Goal: Transaction & Acquisition: Purchase product/service

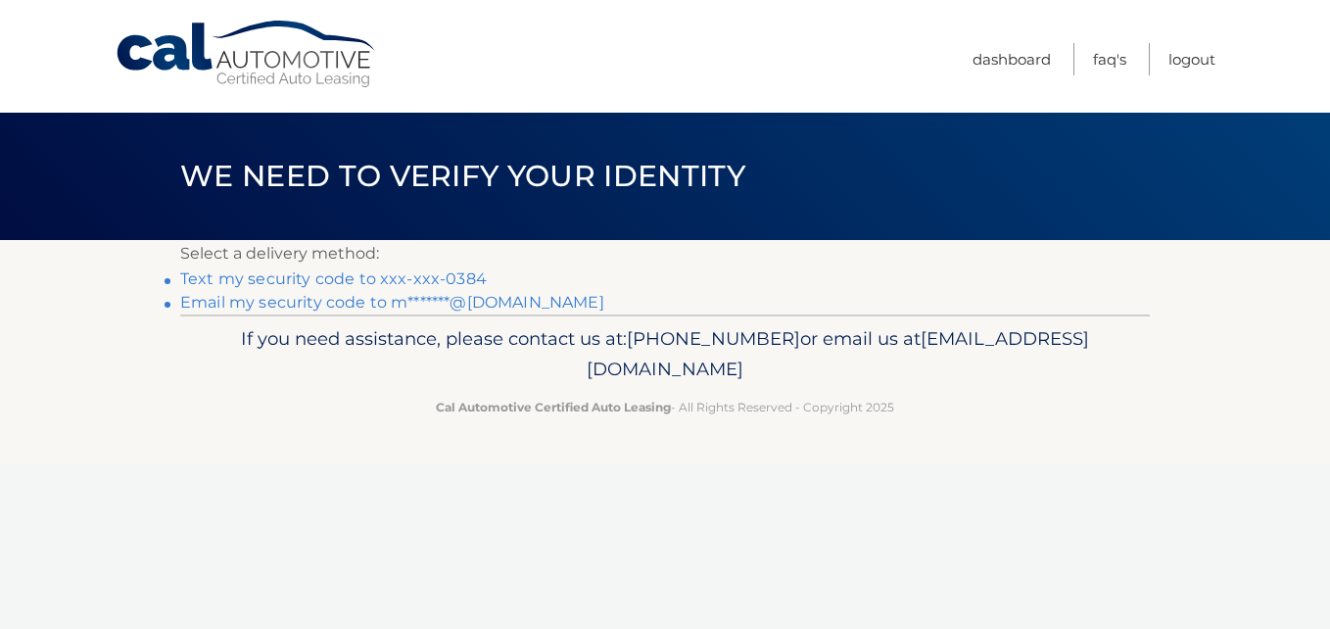
click at [419, 279] on link "Text my security code to xxx-xxx-0384" at bounding box center [333, 278] width 306 height 19
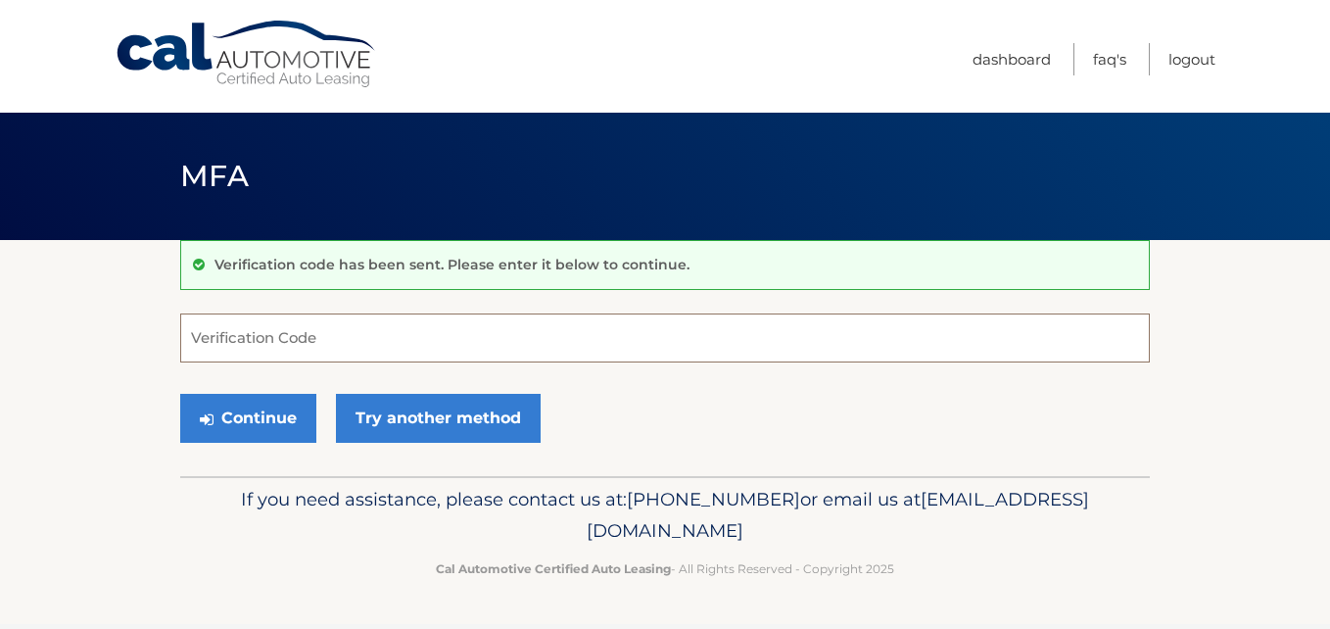
click at [296, 342] on input "Verification Code" at bounding box center [664, 337] width 969 height 49
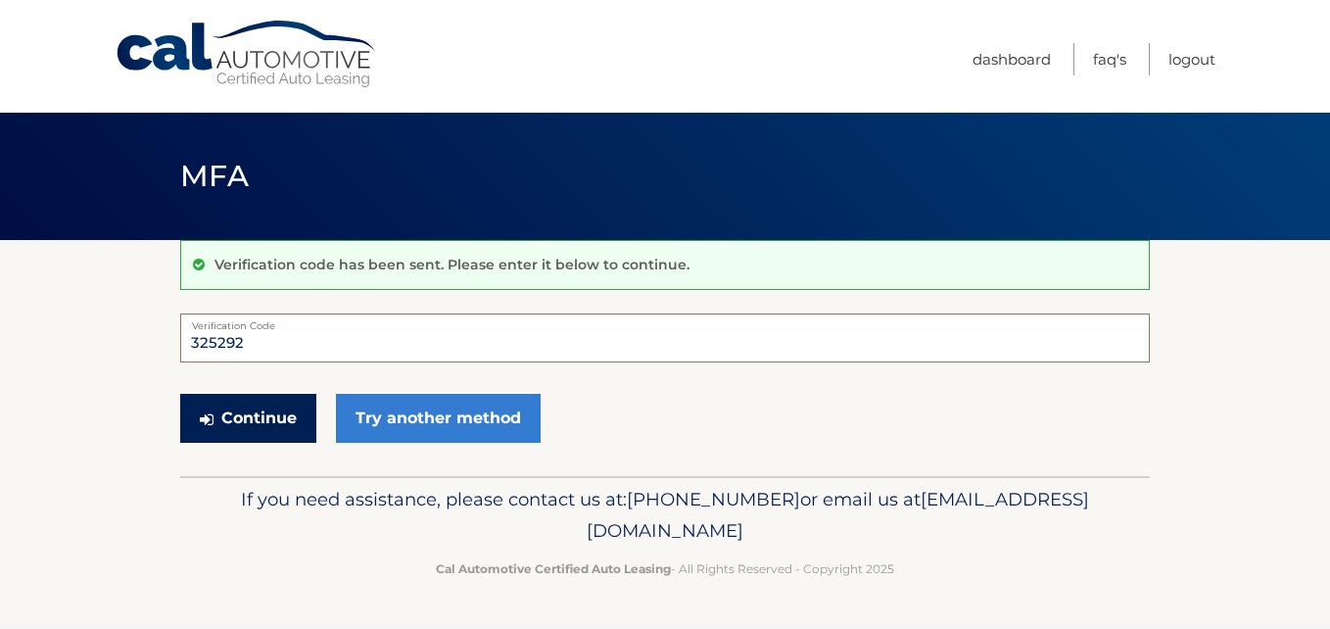
type input "325292"
click at [234, 413] on button "Continue" at bounding box center [248, 418] width 136 height 49
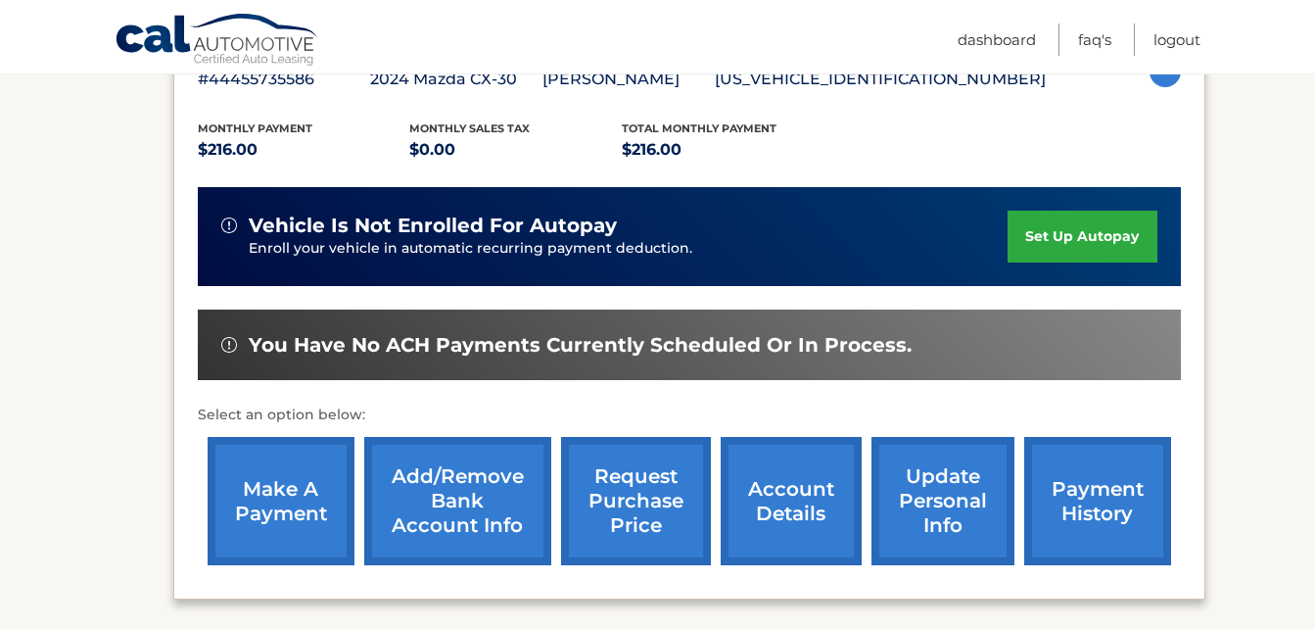
scroll to position [388, 0]
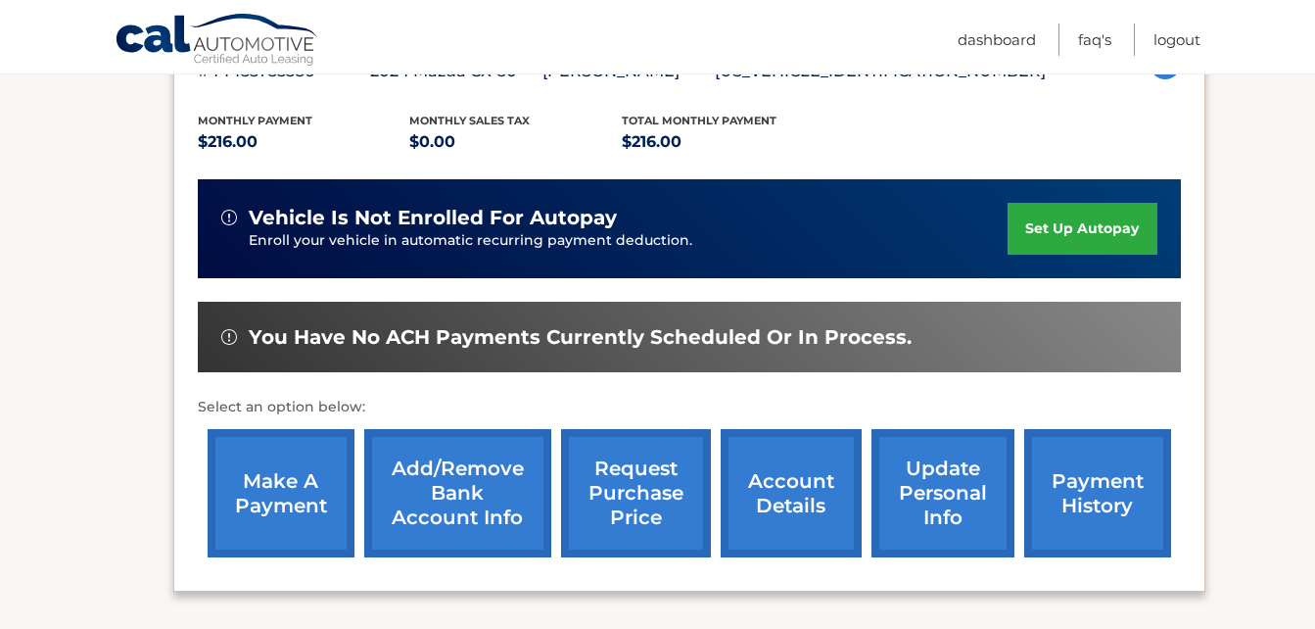
click at [293, 485] on link "make a payment" at bounding box center [281, 493] width 147 height 128
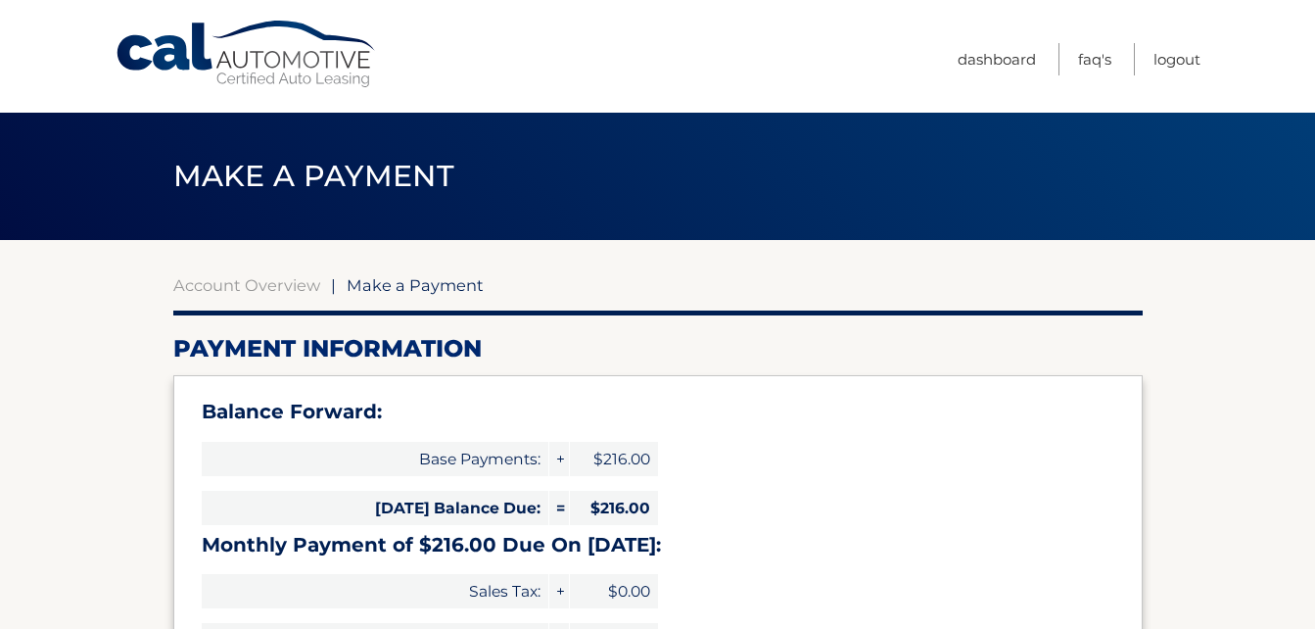
select select "NjU2NTc3OTktODcxOC00MmU2LWJjMGYtMDg2ZmFlYjk1NjE3"
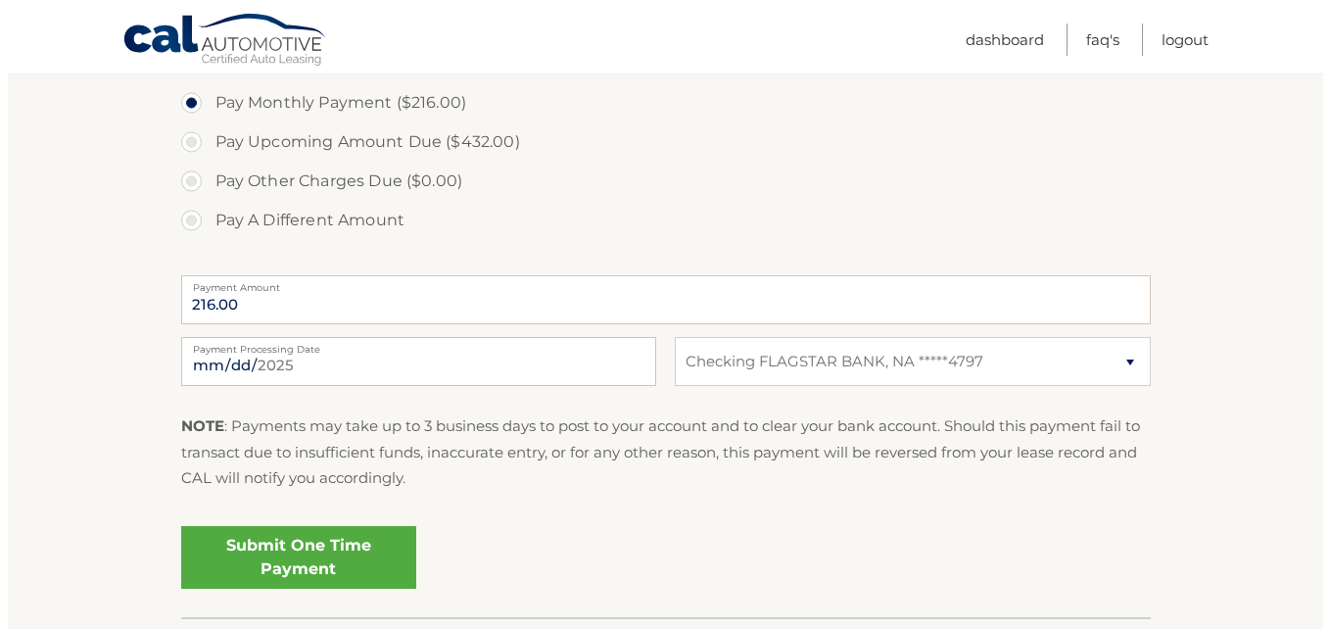
scroll to position [725, 0]
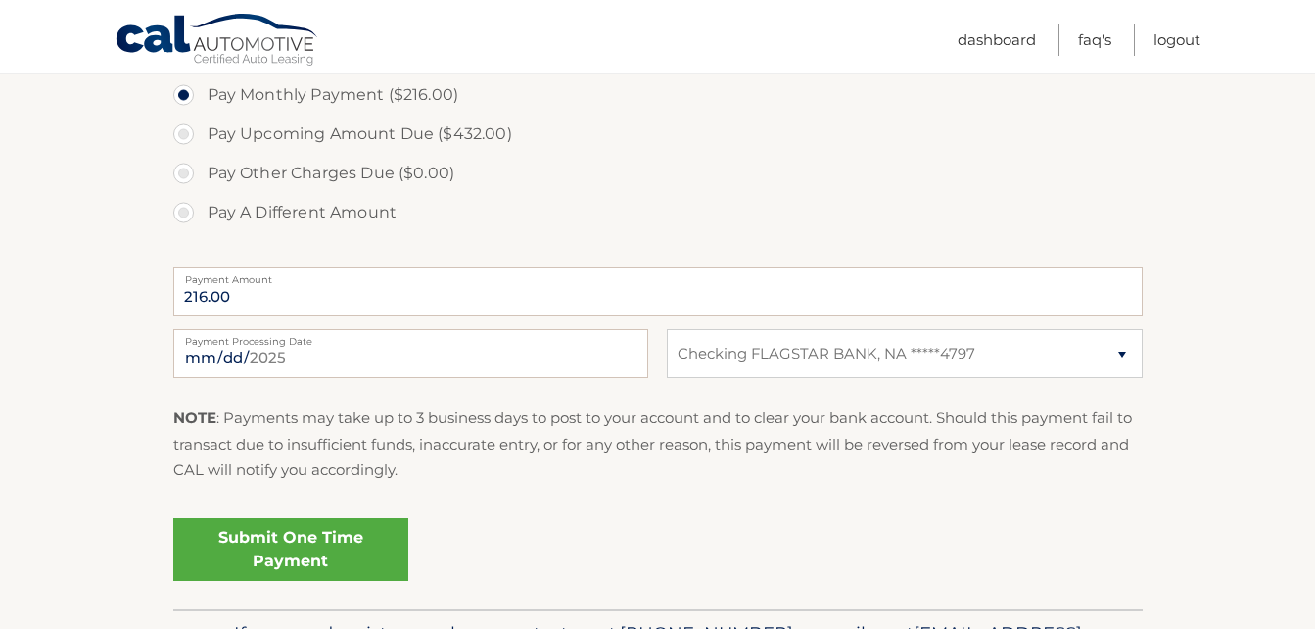
click at [332, 557] on link "Submit One Time Payment" at bounding box center [290, 549] width 235 height 63
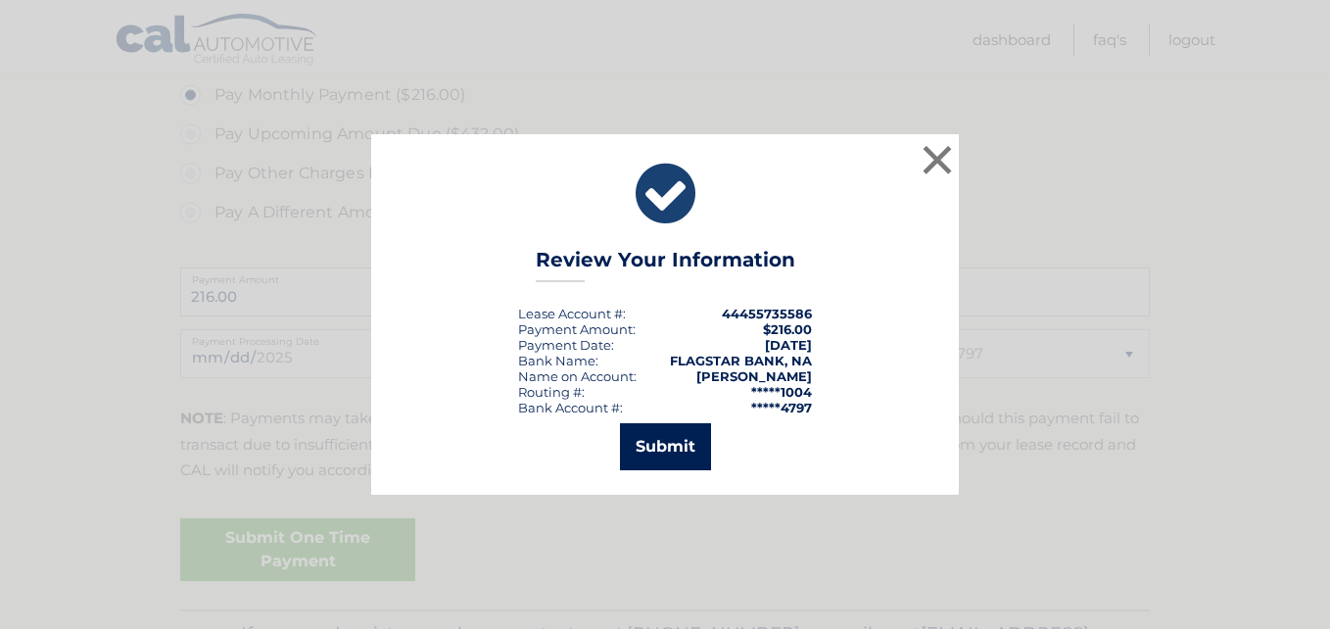
click at [678, 461] on button "Submit" at bounding box center [665, 446] width 91 height 47
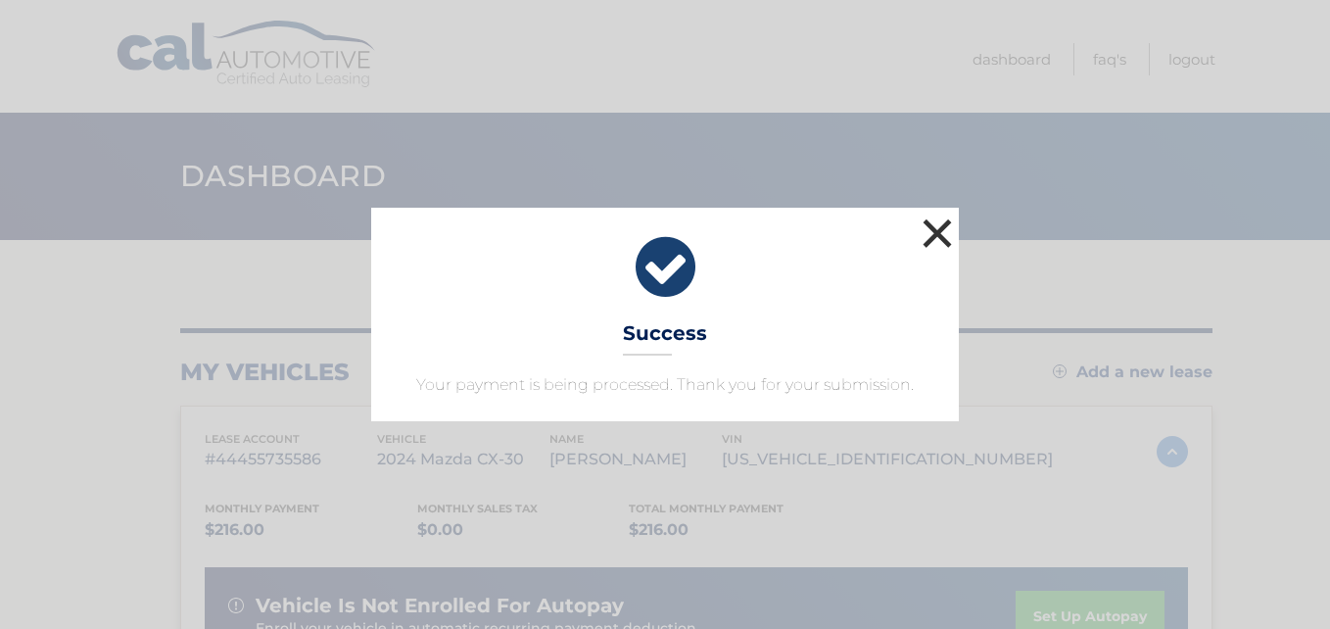
click at [939, 235] on button "×" at bounding box center [936, 232] width 39 height 39
